Goal: Communication & Community: Answer question/provide support

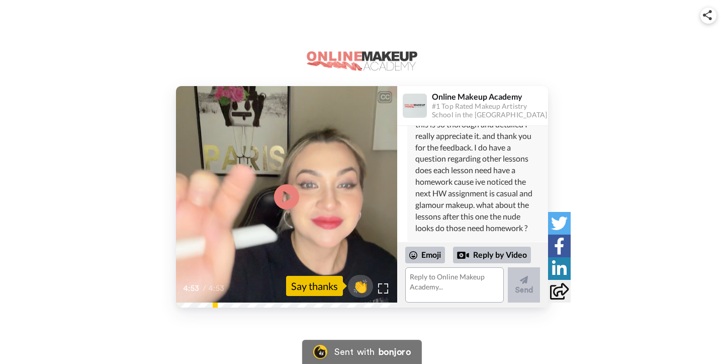
scroll to position [103, 0]
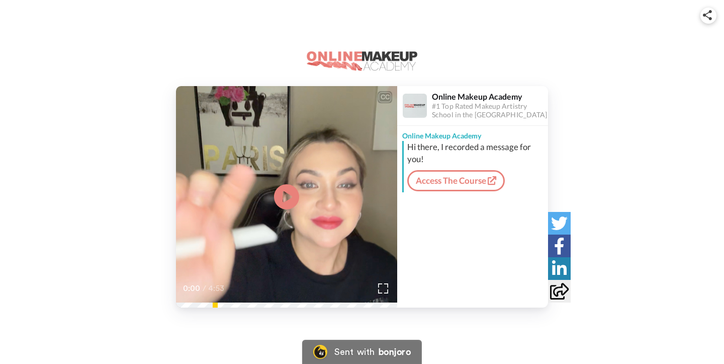
click at [638, 0] on div "CC Play/Pause 0:00 / 4:53 Online Makeup Academy #1 Top Rated Makeup Artistry Sc…" at bounding box center [362, 169] width 724 height 338
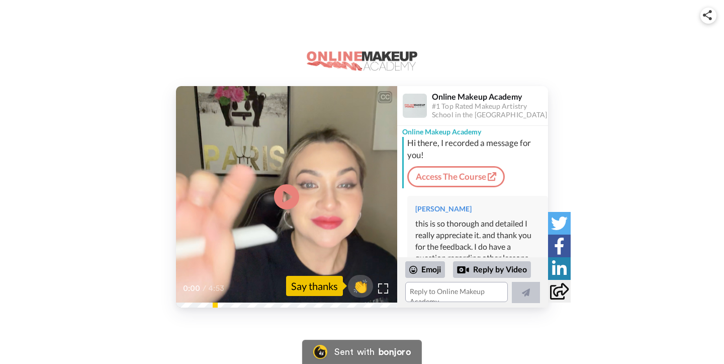
scroll to position [1, 0]
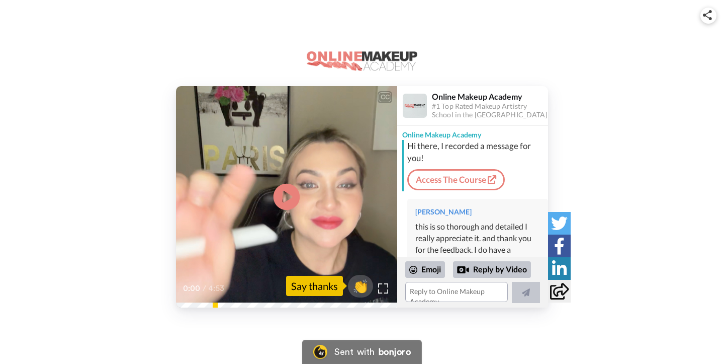
click at [287, 195] on icon "Play/Pause" at bounding box center [287, 197] width 27 height 48
click at [388, 288] on img at bounding box center [383, 288] width 11 height 11
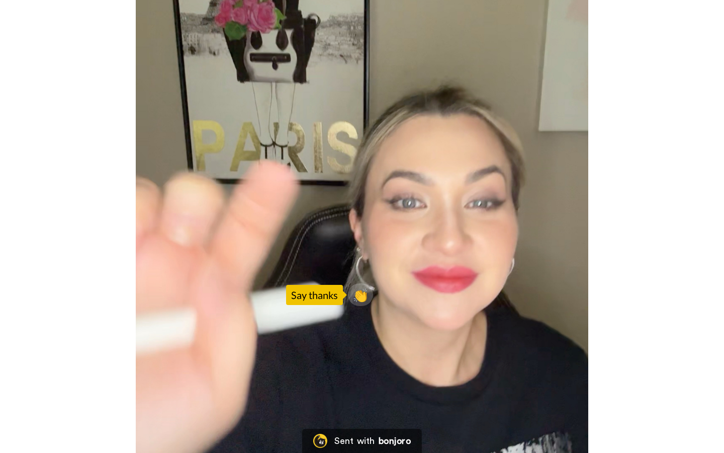
click at [348, 363] on video at bounding box center [362, 226] width 724 height 453
click at [341, 363] on video at bounding box center [362, 226] width 724 height 453
click at [488, 287] on video at bounding box center [362, 226] width 724 height 453
click at [426, 275] on video at bounding box center [362, 226] width 724 height 453
click at [358, 363] on video at bounding box center [362, 226] width 724 height 453
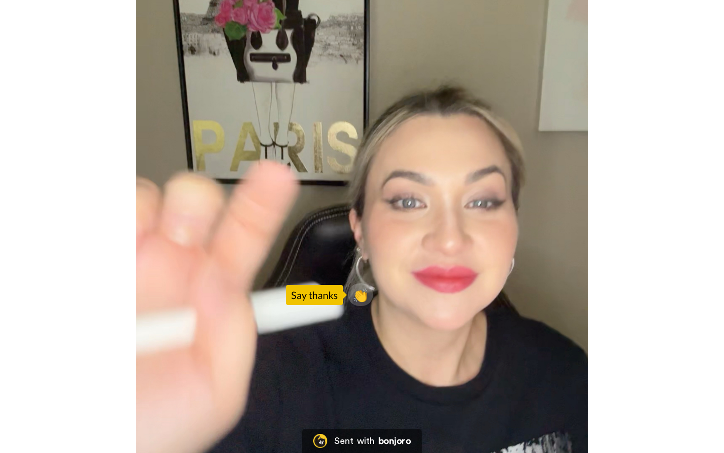
click at [279, 345] on video at bounding box center [362, 226] width 724 height 453
click at [356, 363] on video at bounding box center [362, 226] width 724 height 453
click at [362, 363] on video at bounding box center [362, 226] width 724 height 453
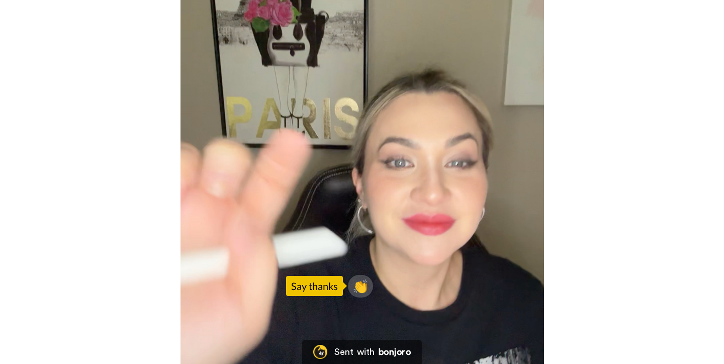
scroll to position [274, 0]
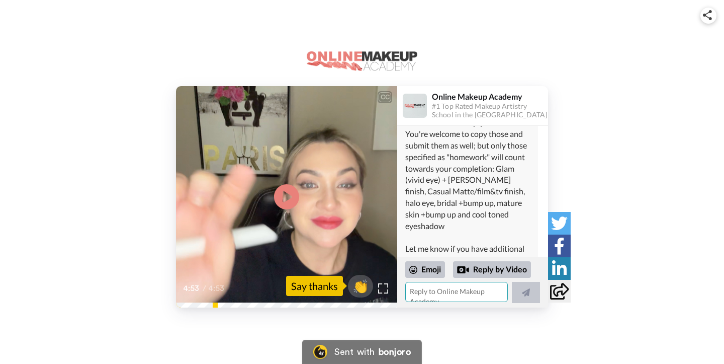
click at [460, 292] on textarea at bounding box center [456, 292] width 103 height 20
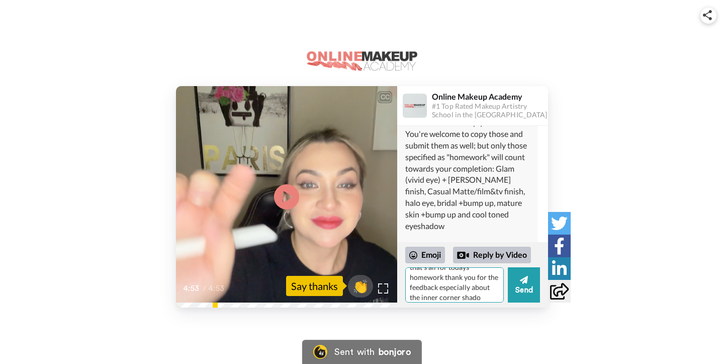
scroll to position [20, 0]
click at [461, 298] on textarea "that's all for todays homework thank you for the feedback especially about the …" at bounding box center [454, 284] width 99 height 35
click at [441, 292] on textarea "that's all for todays homework thank you for the feedback especially about the …" at bounding box center [454, 284] width 99 height 35
click at [446, 299] on textarea "that's all for todays homework thank you for the feedback especially about the …" at bounding box center [454, 284] width 99 height 35
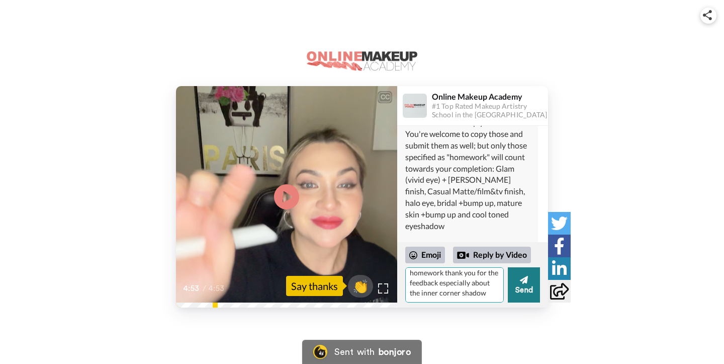
type textarea "that's all for todays homework thank you for the feedback especially about the …"
click at [525, 278] on icon at bounding box center [524, 280] width 8 height 8
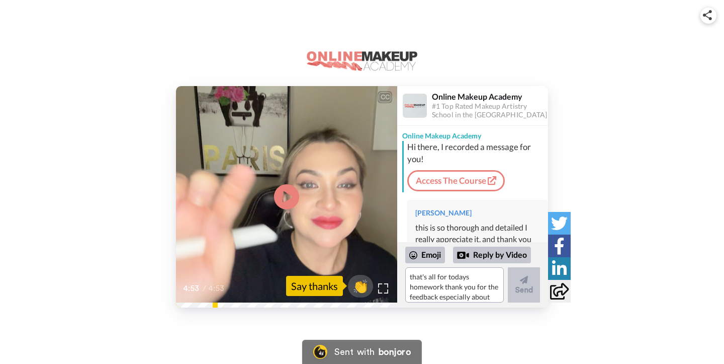
scroll to position [0, 0]
click at [559, 290] on icon at bounding box center [559, 291] width 19 height 17
